Goal: Task Accomplishment & Management: Complete application form

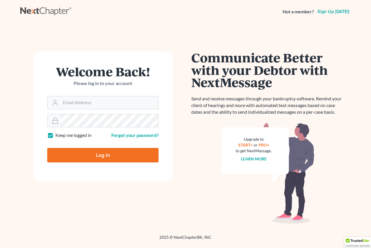
type input "[EMAIL_ADDRESS][DOMAIN_NAME]"
click at [92, 154] on input "Log In" at bounding box center [102, 155] width 111 height 14
type input "Thinking..."
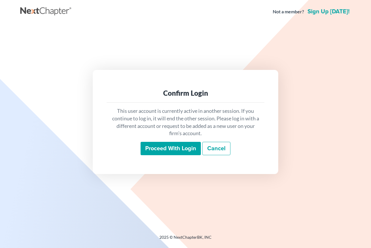
click at [163, 148] on input "Proceed with login" at bounding box center [171, 148] width 60 height 13
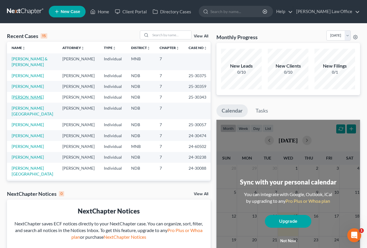
click at [23, 98] on link "Scrudato, Gina" at bounding box center [28, 96] width 32 height 5
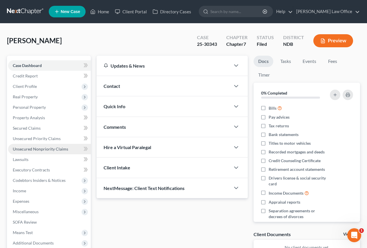
click at [34, 148] on span "Unsecured Nonpriority Claims" at bounding box center [40, 148] width 55 height 5
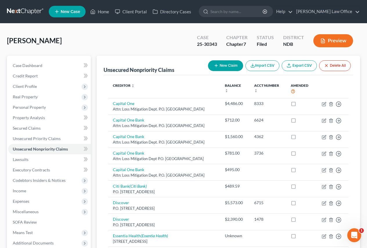
click at [219, 66] on button "New Claim" at bounding box center [225, 65] width 35 height 11
select select "0"
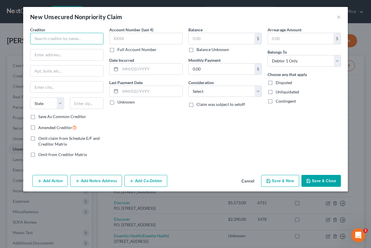
click at [55, 39] on input "text" at bounding box center [66, 39] width 73 height 12
type input "Mission Lane LLC"
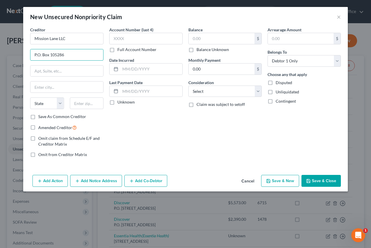
type input "P.O. Box 105286"
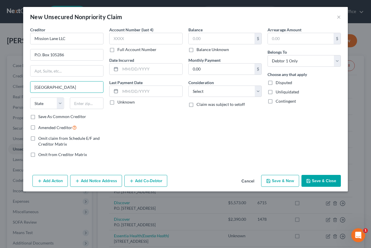
type input "Atlanta"
select select "10"
type input "30348-5286"
click at [38, 129] on label "Amended Creditor" at bounding box center [57, 127] width 39 height 7
click at [41, 128] on input "Amended Creditor" at bounding box center [43, 126] width 4 height 4
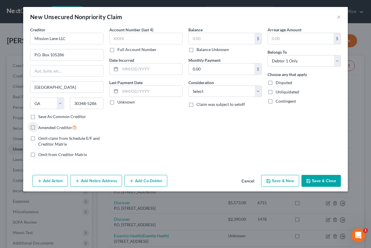
checkbox input "true"
click at [130, 37] on input "text" at bounding box center [145, 39] width 73 height 12
type input "1681"
click at [157, 68] on input "text" at bounding box center [151, 68] width 62 height 11
type input "0"
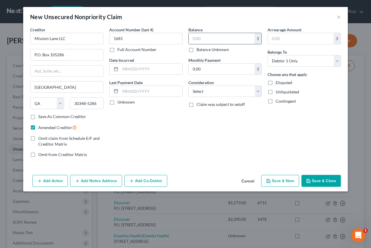
click at [213, 41] on input "text" at bounding box center [222, 38] width 66 height 11
type input "376.32"
click at [260, 92] on select "Select Cable / Satellite Services Collection Agency Credit Card Debt Debt Couns…" at bounding box center [224, 91] width 73 height 12
select select "2"
click at [188, 85] on select "Select Cable / Satellite Services Collection Agency Credit Card Debt Debt Couns…" at bounding box center [224, 91] width 73 height 12
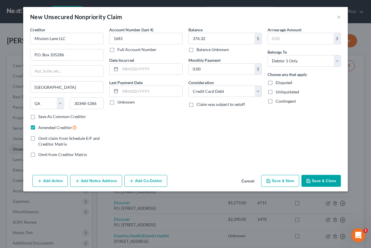
click at [83, 180] on button "Add Notice Address" at bounding box center [96, 181] width 52 height 12
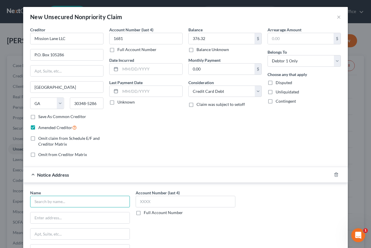
click at [61, 201] on input "text" at bounding box center [80, 202] width 100 height 12
type input "Mission Lane LLC"
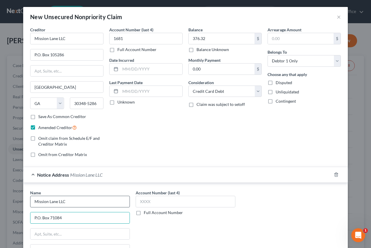
type input "P.O. Box 71084"
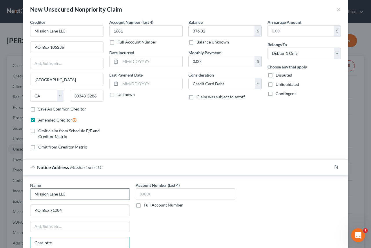
type input "Charlotte"
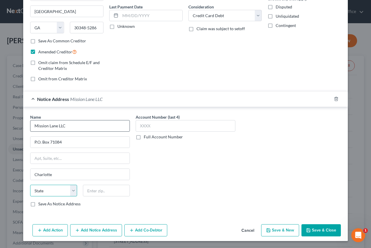
select select "28"
type input "28272-1084"
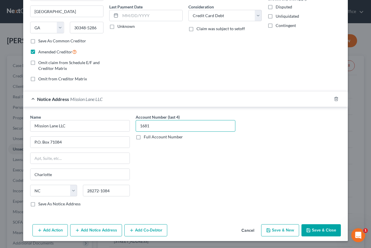
type input "1681"
click at [99, 230] on button "Add Notice Address" at bounding box center [96, 230] width 52 height 12
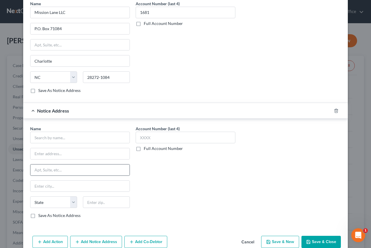
scroll to position [192, 0]
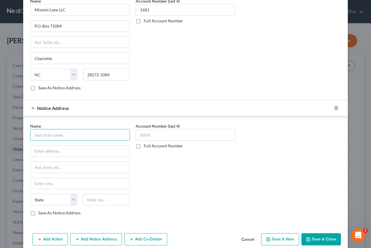
click at [45, 136] on input "text" at bounding box center [80, 135] width 100 height 12
type input "Mission Lane LLC"
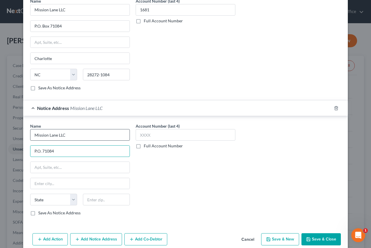
type input "P.O. 71084"
type input "A"
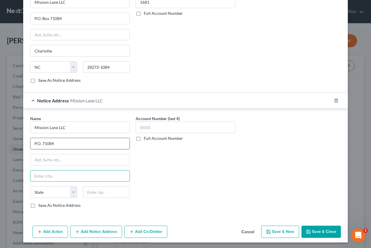
scroll to position [201, 0]
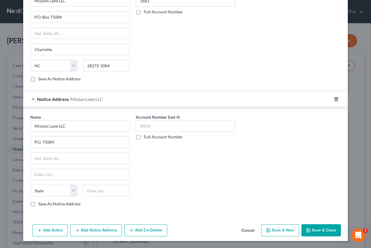
click at [334, 98] on icon "button" at bounding box center [336, 99] width 5 height 5
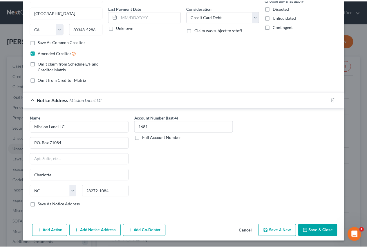
scroll to position [76, 0]
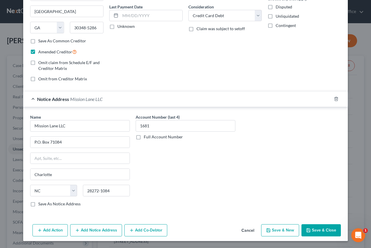
click at [315, 228] on button "Save & Close" at bounding box center [320, 230] width 39 height 12
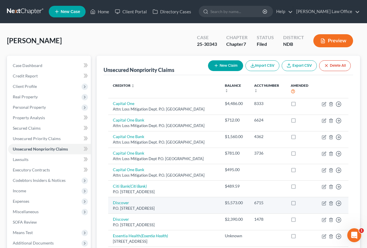
click at [244, 214] on td "$5,573.00" at bounding box center [234, 205] width 29 height 17
